Goal: Task Accomplishment & Management: Use online tool/utility

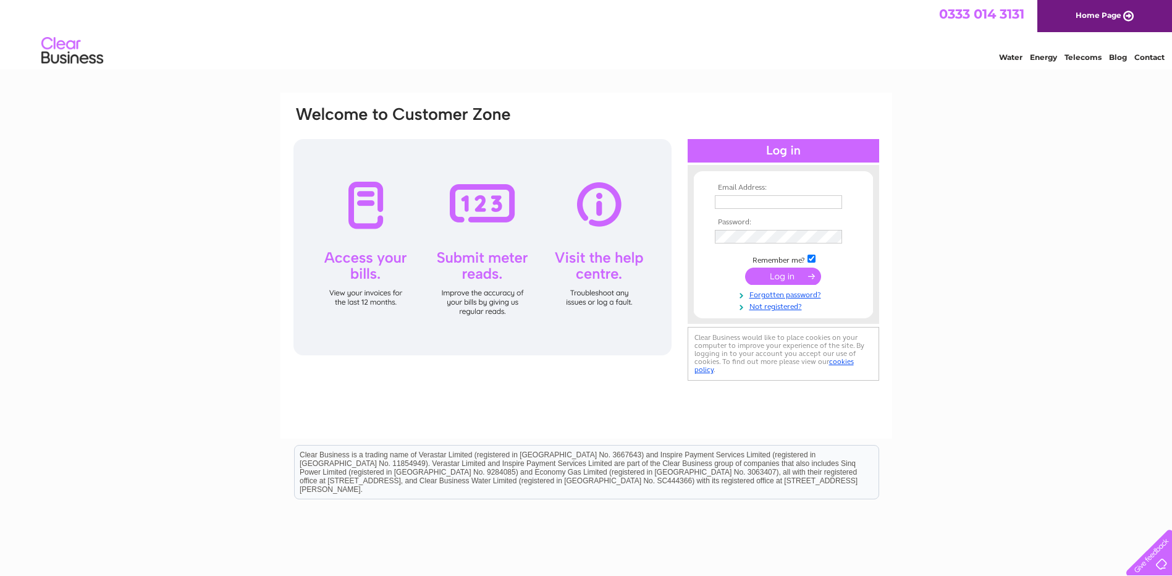
type input "colorprinz@btconnect.com"
click at [770, 274] on input "submit" at bounding box center [783, 276] width 76 height 17
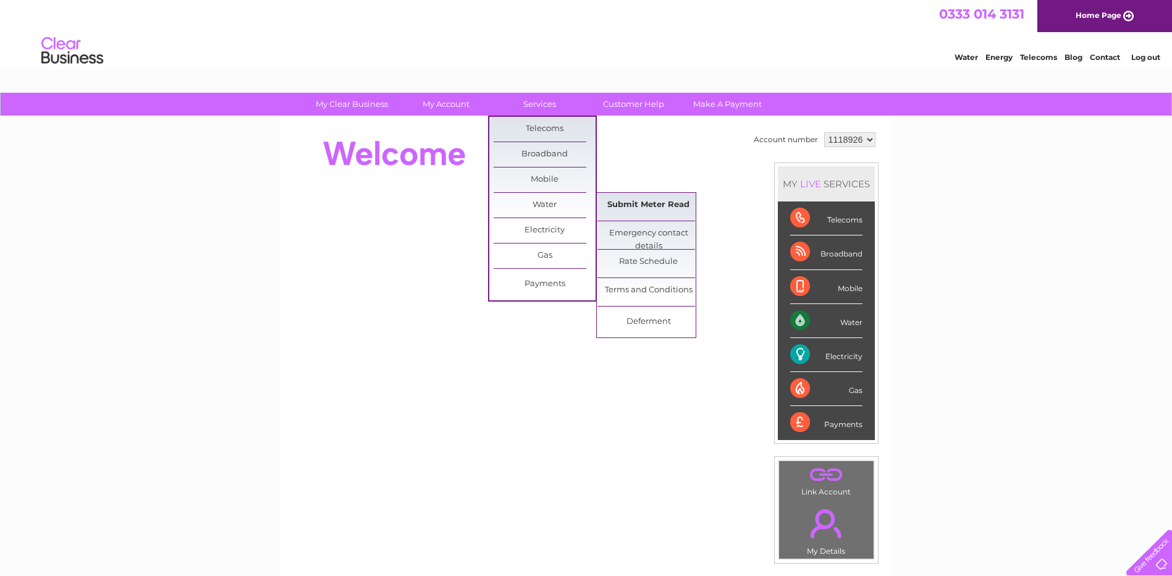
click at [642, 203] on link "Submit Meter Read" at bounding box center [649, 205] width 102 height 25
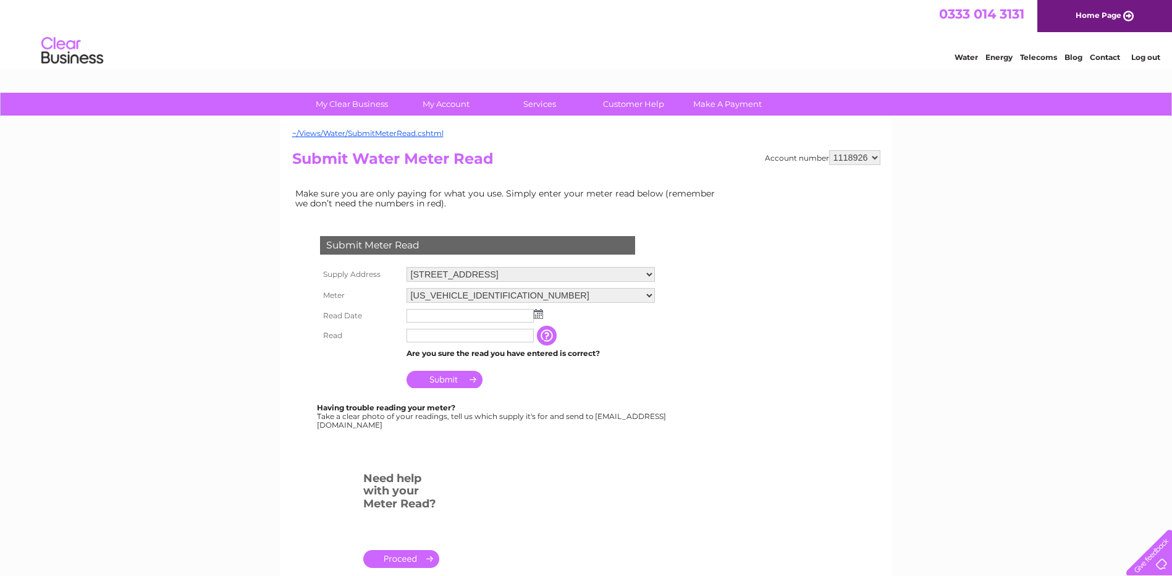
click at [540, 313] on img at bounding box center [538, 314] width 9 height 10
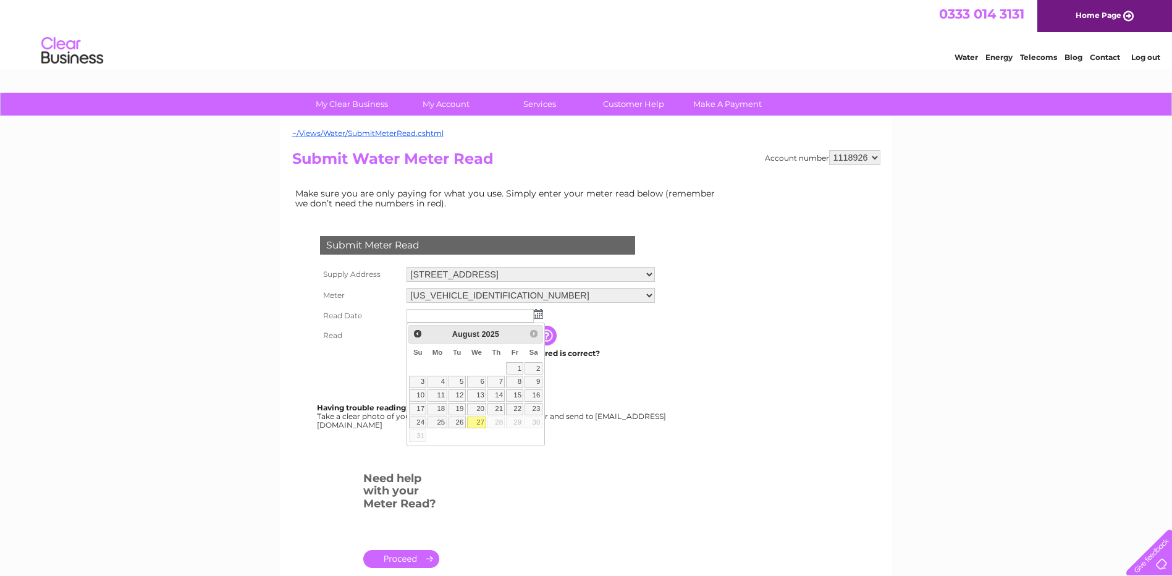
click at [477, 425] on link "27" at bounding box center [477, 423] width 20 height 12
type input "2025/08/27"
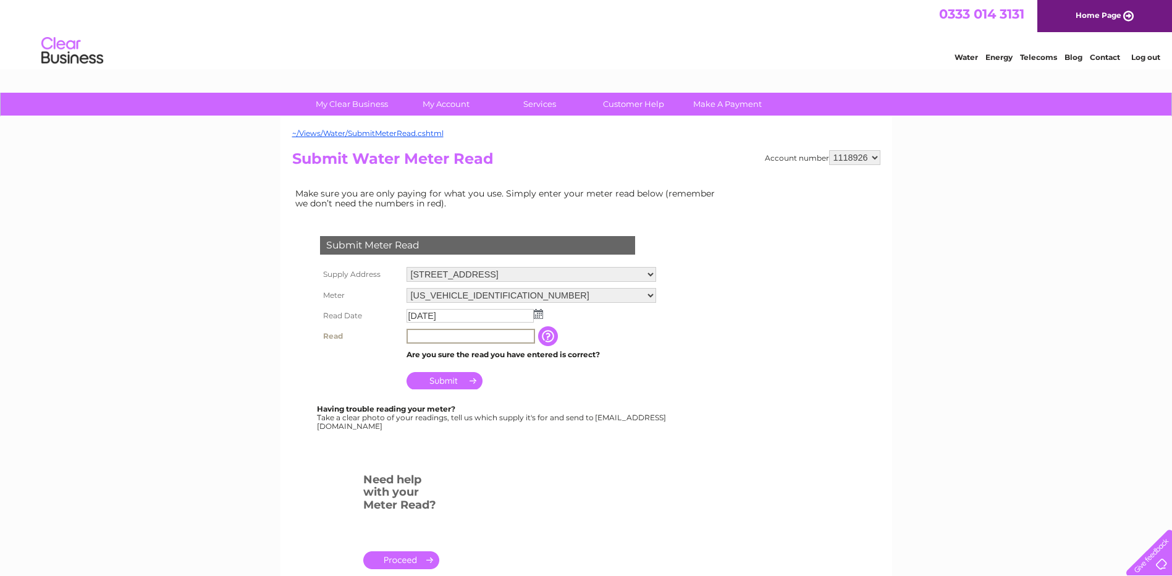
click at [514, 334] on input "text" at bounding box center [471, 336] width 129 height 15
type input "00105"
click at [451, 376] on input "Submit" at bounding box center [445, 380] width 76 height 17
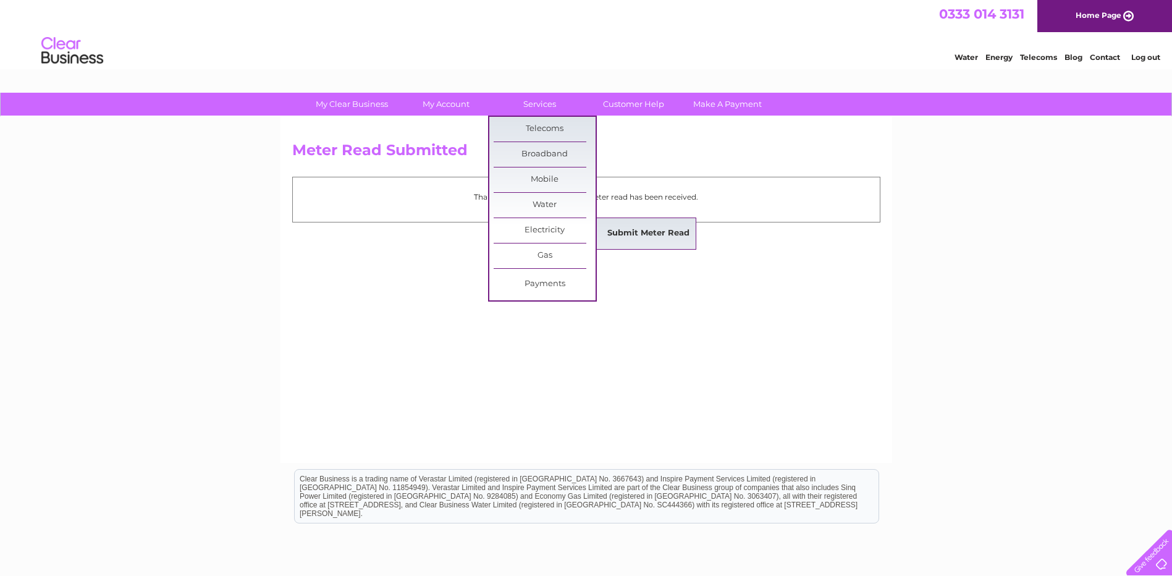
click at [644, 234] on link "Submit Meter Read" at bounding box center [649, 233] width 102 height 25
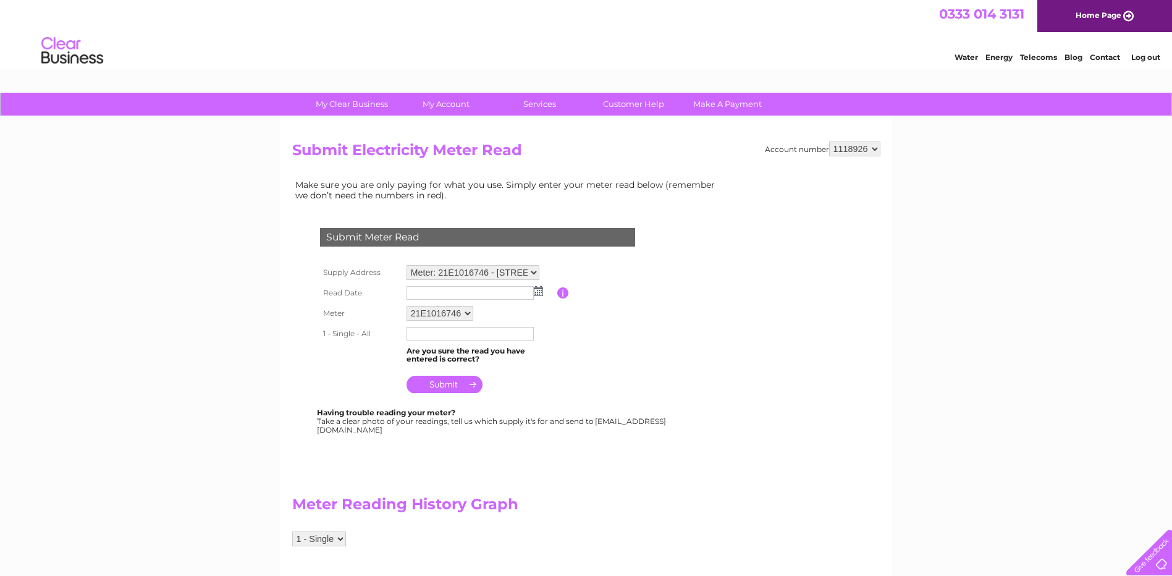
click at [538, 293] on img at bounding box center [538, 291] width 9 height 10
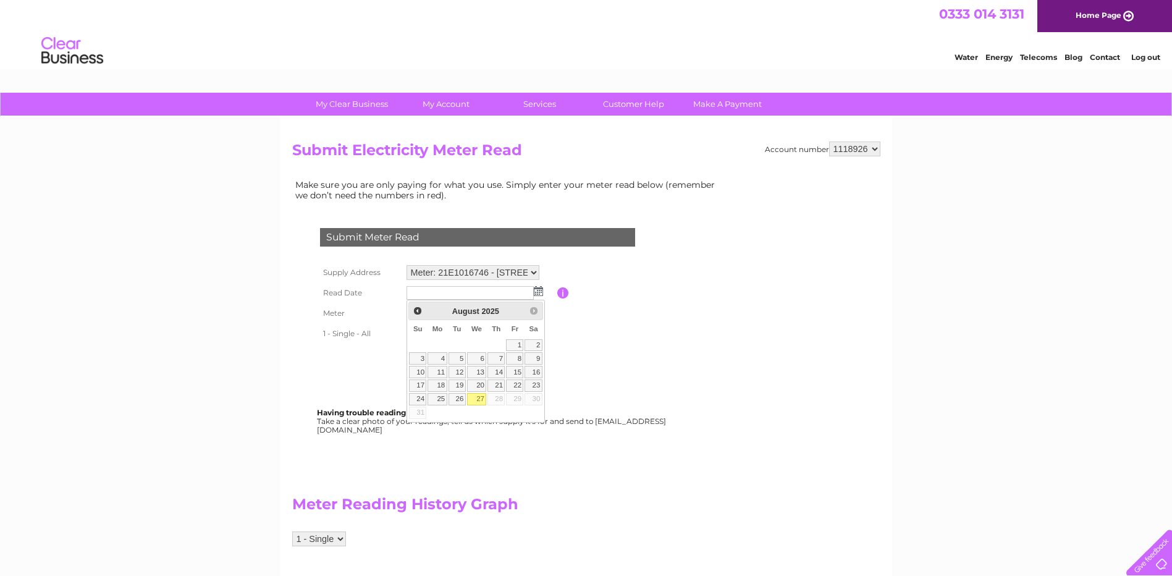
click at [475, 398] on link "27" at bounding box center [477, 399] width 20 height 12
type input "2025/08/27"
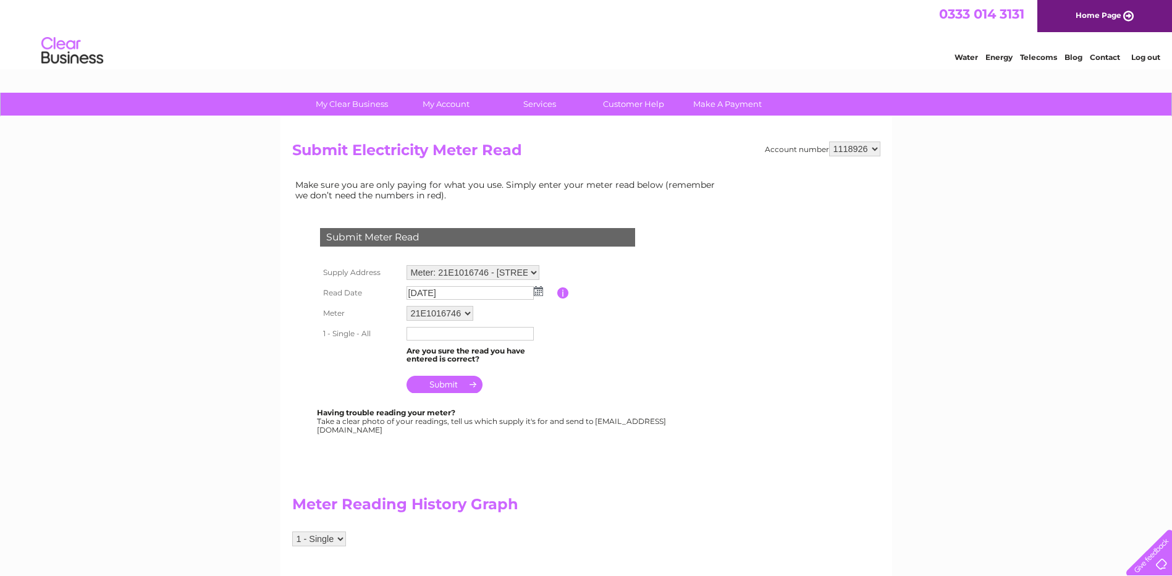
click at [452, 337] on input "text" at bounding box center [470, 334] width 127 height 14
type input "02814"
click at [442, 386] on input "submit" at bounding box center [445, 384] width 76 height 17
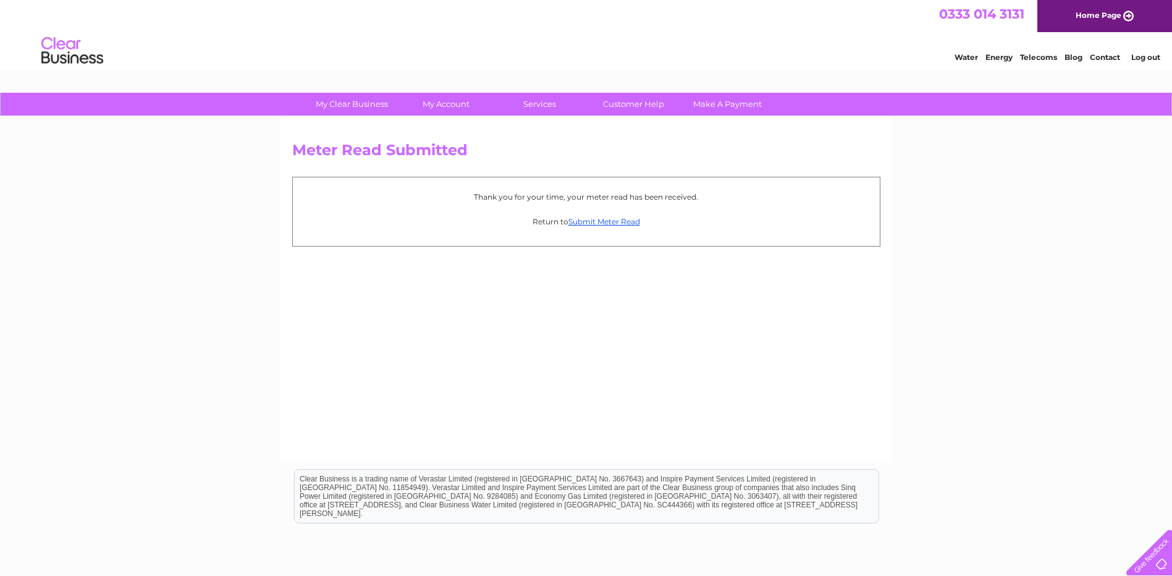
click at [1147, 58] on link "Log out" at bounding box center [1146, 57] width 29 height 9
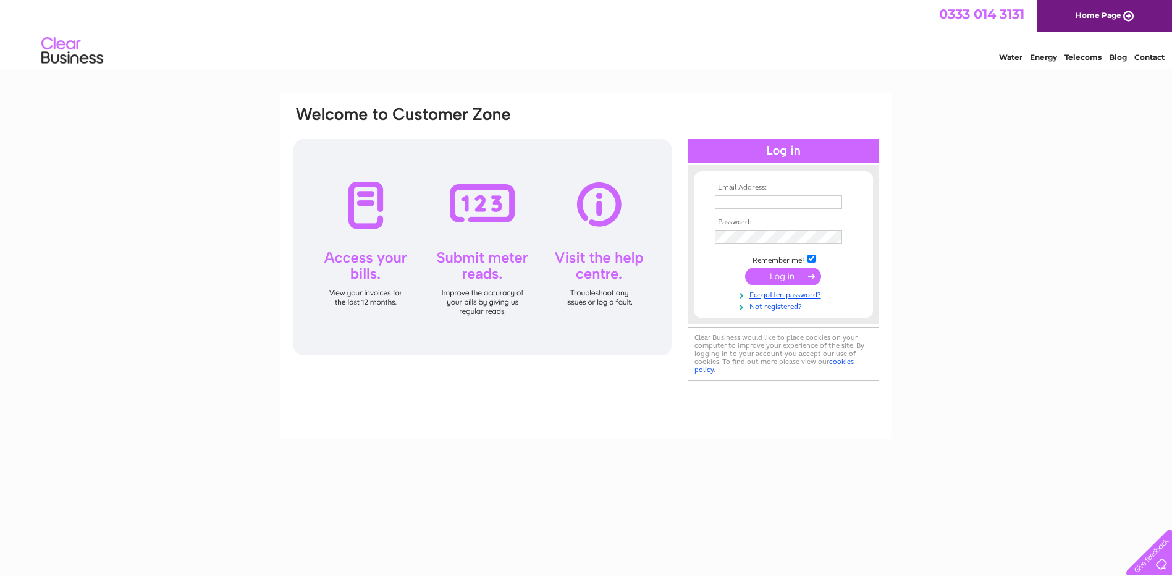
type input "[EMAIL_ADDRESS][DOMAIN_NAME]"
